Goal: Use online tool/utility: Utilize a website feature to perform a specific function

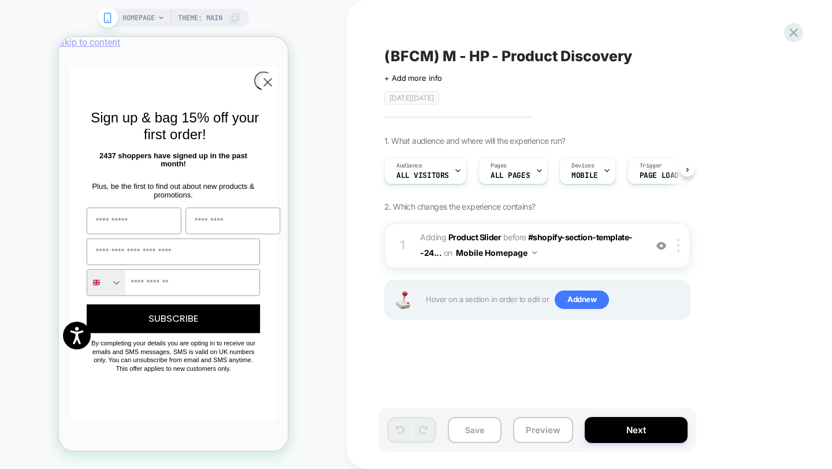
scroll to position [0, 1]
click at [543, 438] on button "Preview" at bounding box center [543, 430] width 60 height 26
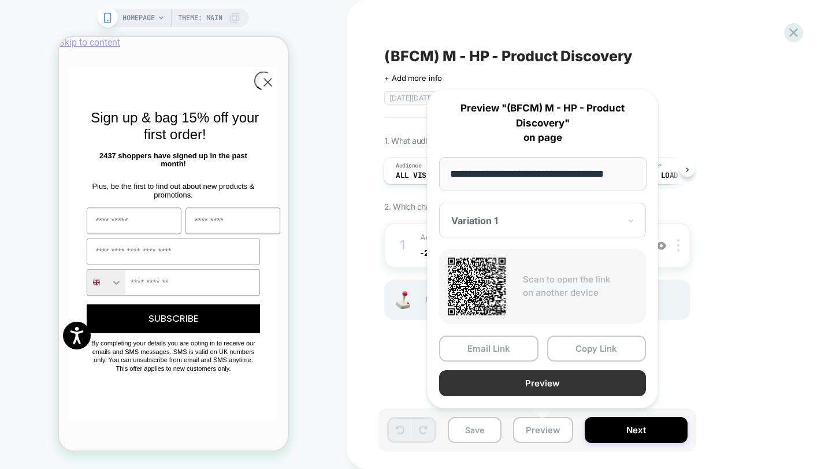
scroll to position [0, 450]
click at [548, 378] on button "Preview" at bounding box center [542, 384] width 207 height 26
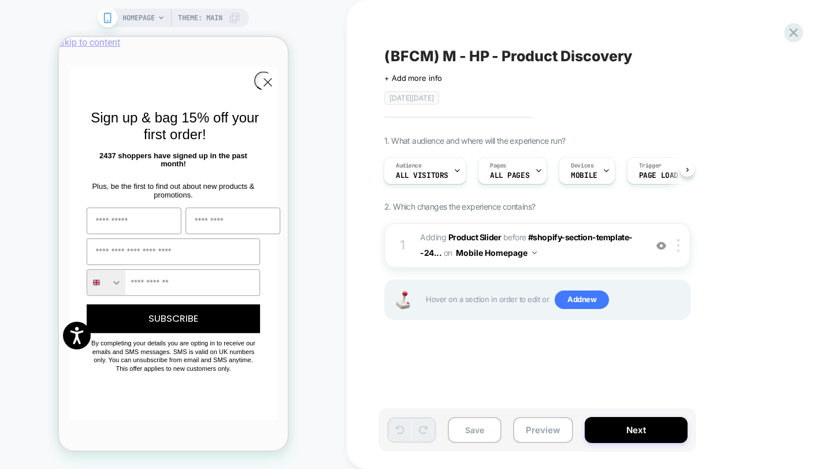
scroll to position [0, 229]
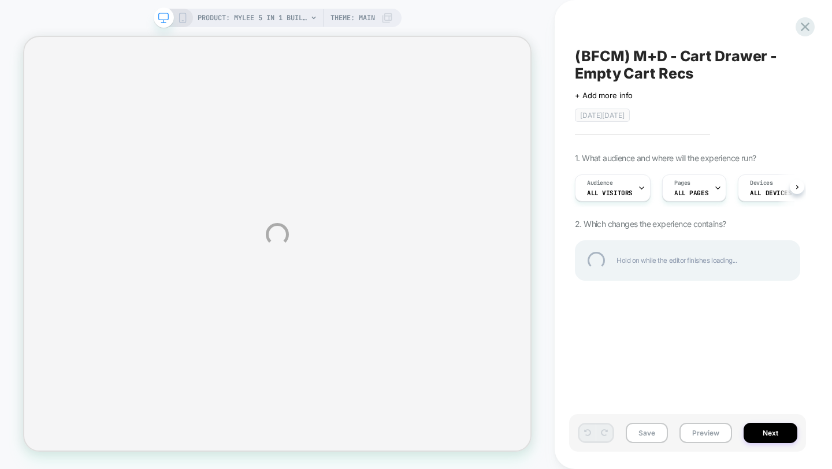
click at [706, 431] on div "PRODUCT: Mylee 5 in 1 Builder Gel Laid Bare 15ml PRODUCT: Mylee 5 in 1 Builder …" at bounding box center [416, 234] width 832 height 469
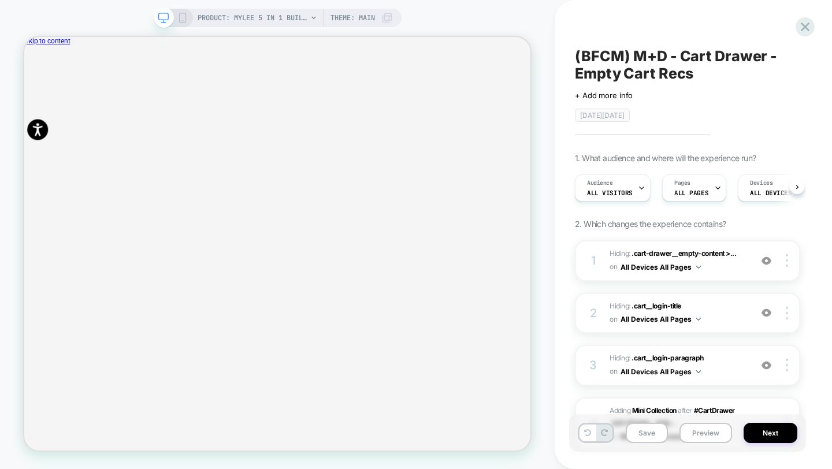
scroll to position [0, 1]
click at [707, 431] on button "Preview" at bounding box center [706, 433] width 53 height 20
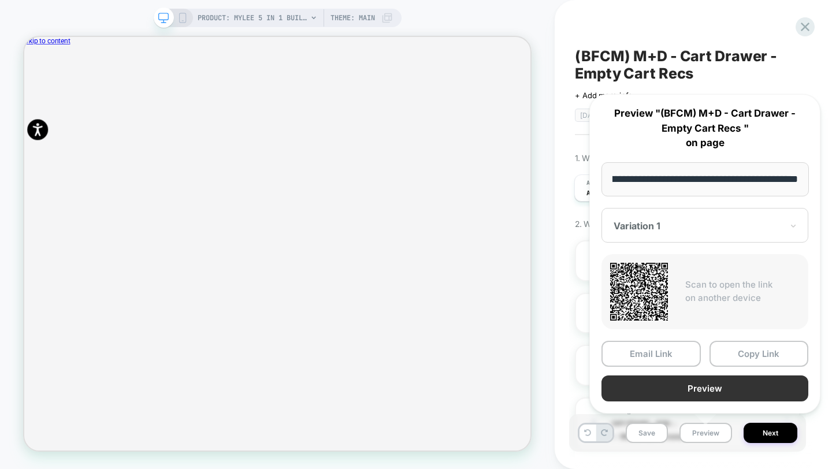
scroll to position [0, 0]
click at [704, 384] on button "Preview" at bounding box center [705, 389] width 207 height 26
